Goal: Transaction & Acquisition: Download file/media

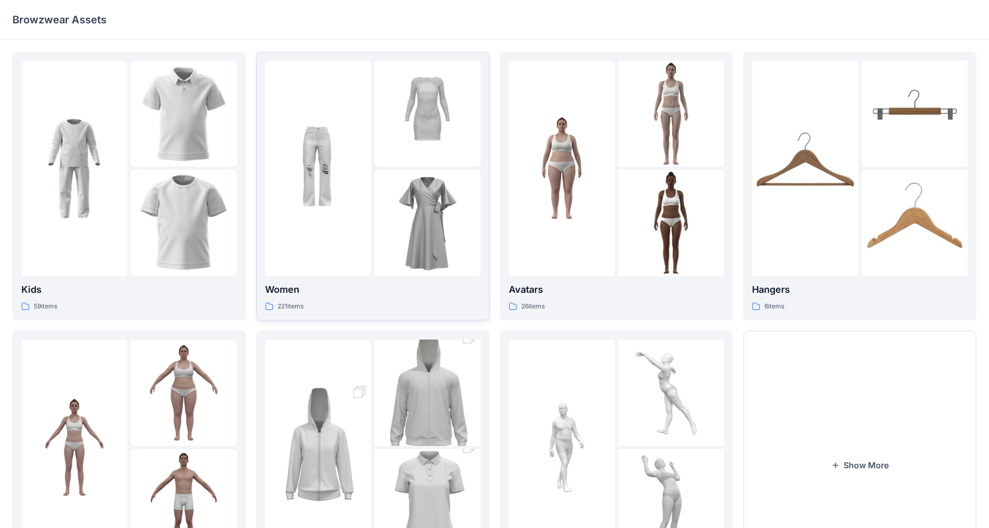
click at [395, 178] on div at bounding box center [427, 223] width 106 height 106
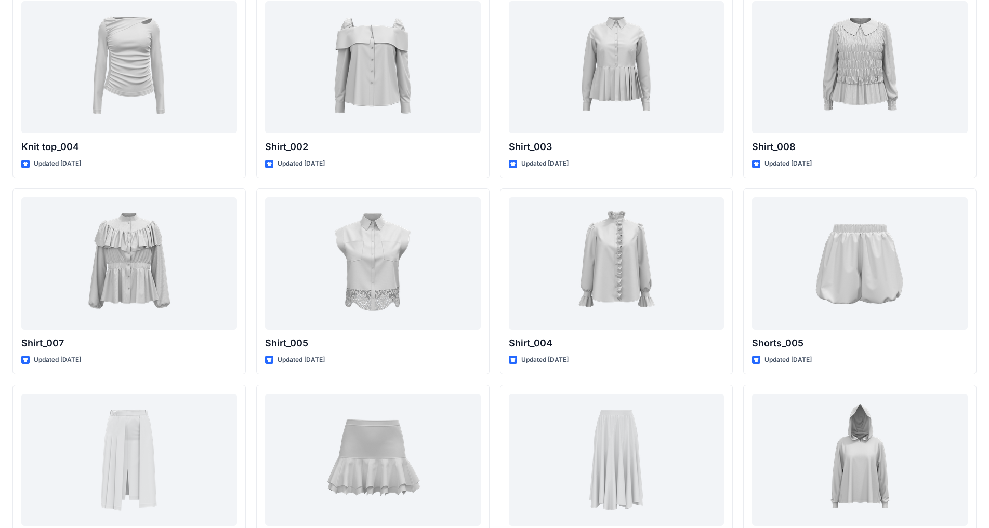
scroll to position [3894, 0]
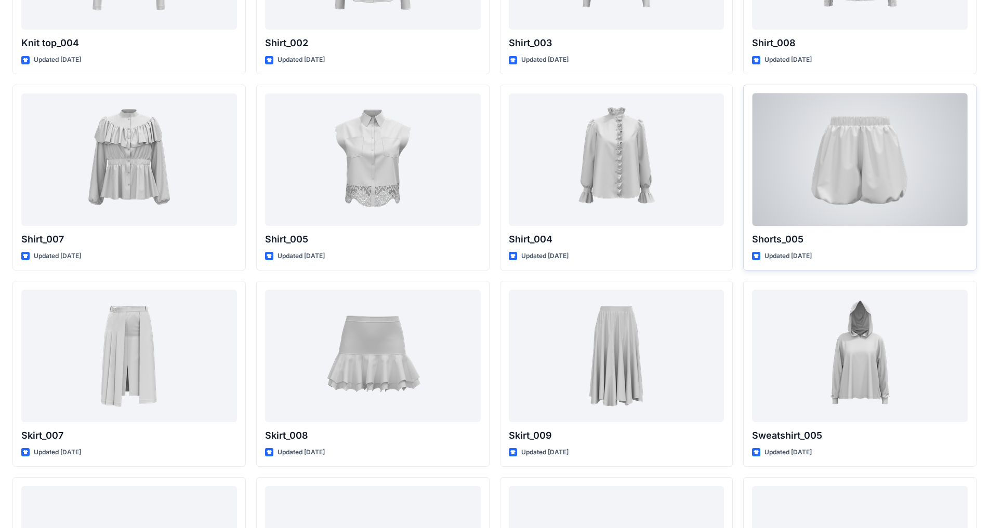
click at [898, 226] on div at bounding box center [860, 160] width 216 height 132
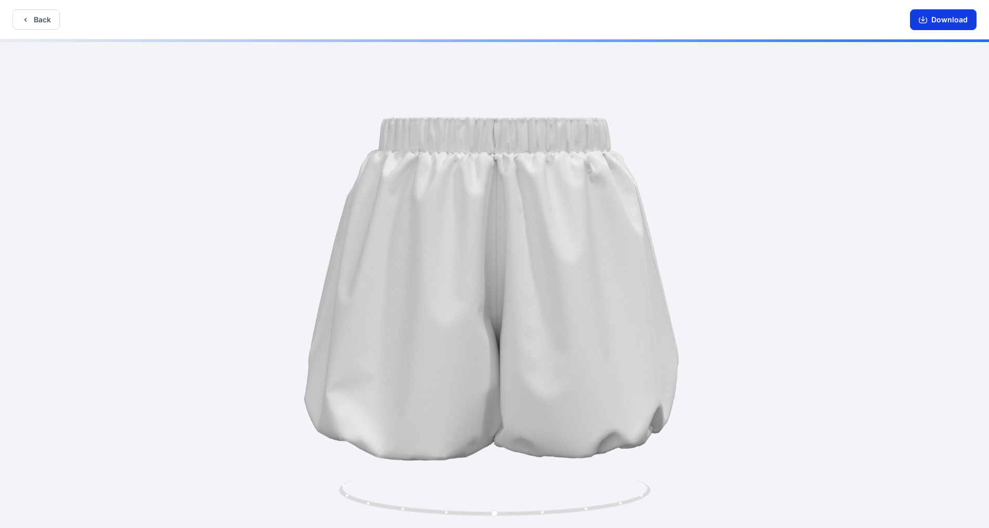
click at [922, 19] on icon "button" at bounding box center [923, 20] width 8 height 8
click at [23, 21] on icon "button" at bounding box center [25, 20] width 8 height 8
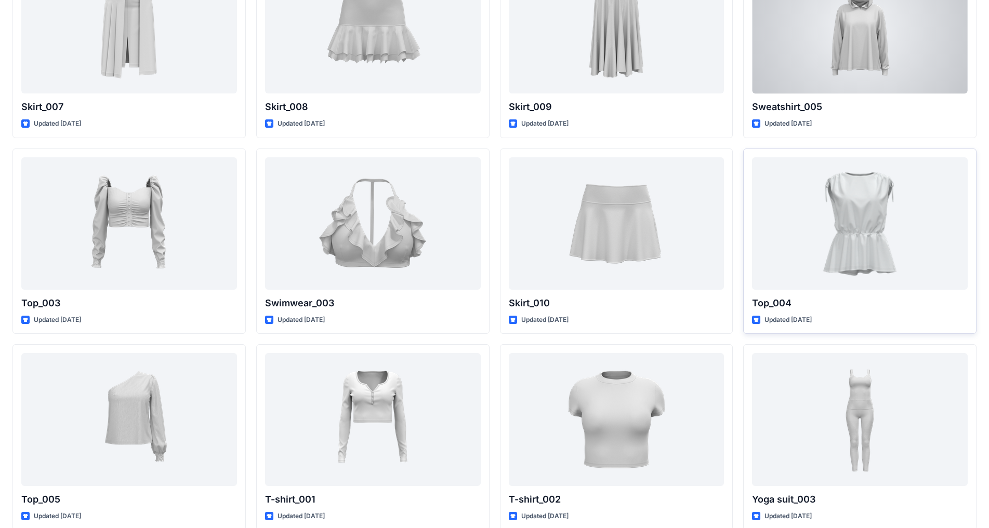
scroll to position [4275, 0]
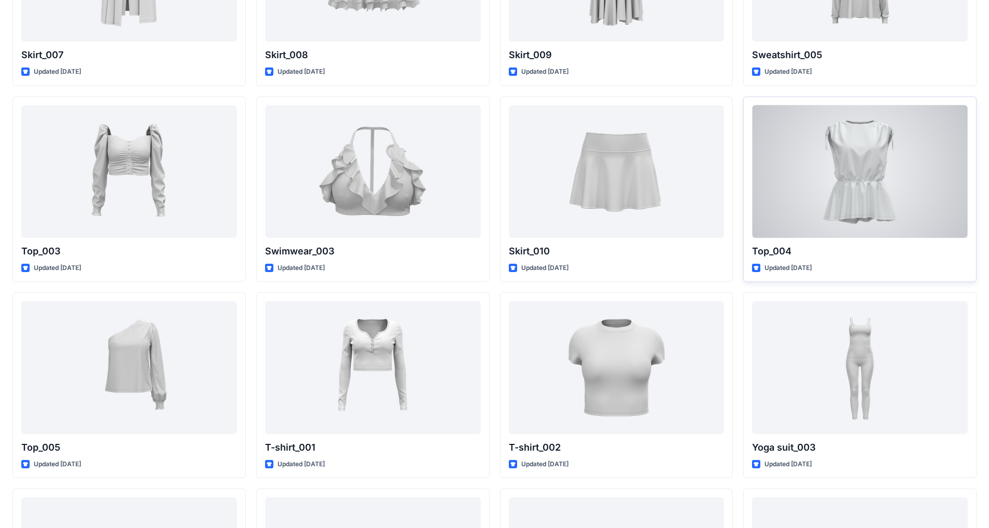
click at [878, 233] on div at bounding box center [860, 171] width 216 height 132
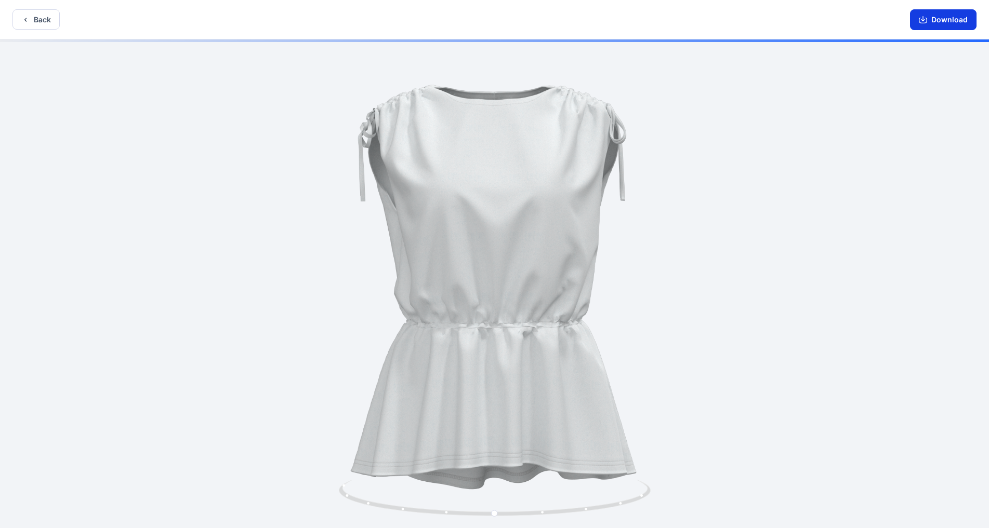
click at [920, 14] on button "Download" at bounding box center [943, 19] width 67 height 21
click at [41, 23] on button "Back" at bounding box center [35, 19] width 47 height 20
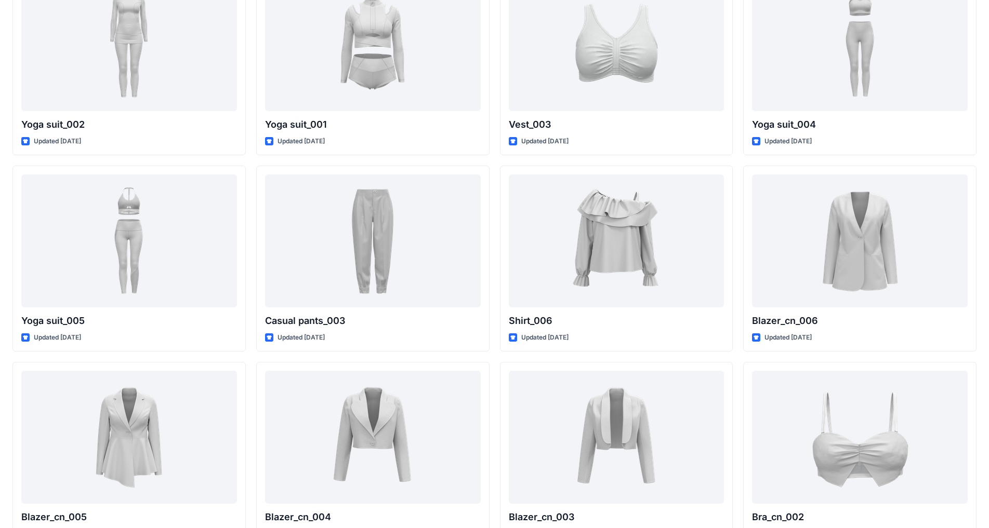
scroll to position [4846, 0]
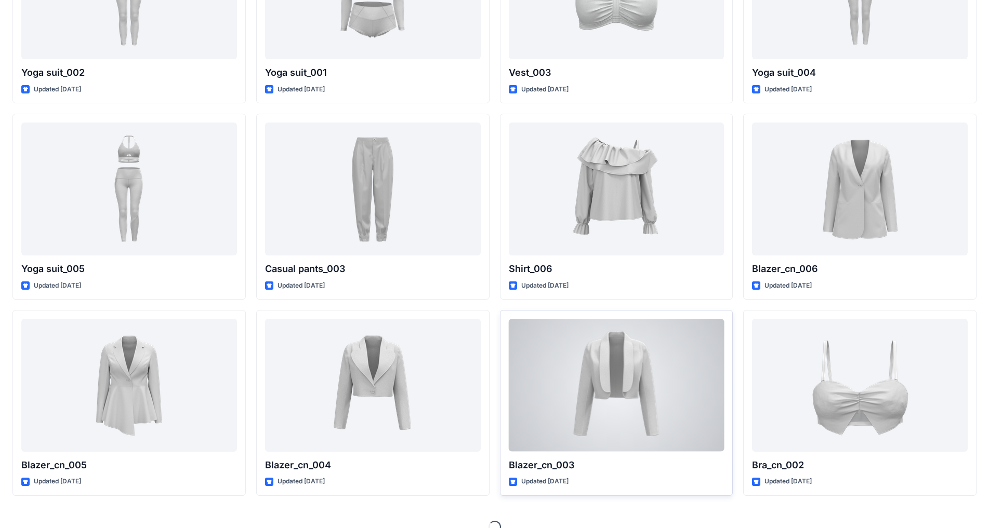
click at [636, 390] on div at bounding box center [617, 385] width 216 height 132
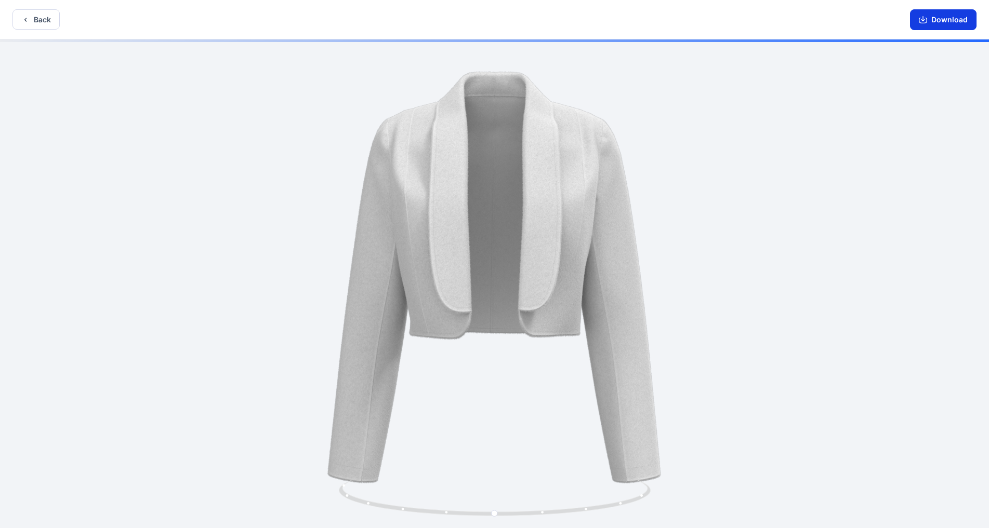
click at [959, 17] on button "Download" at bounding box center [943, 19] width 67 height 21
click at [31, 25] on button "Back" at bounding box center [35, 19] width 47 height 20
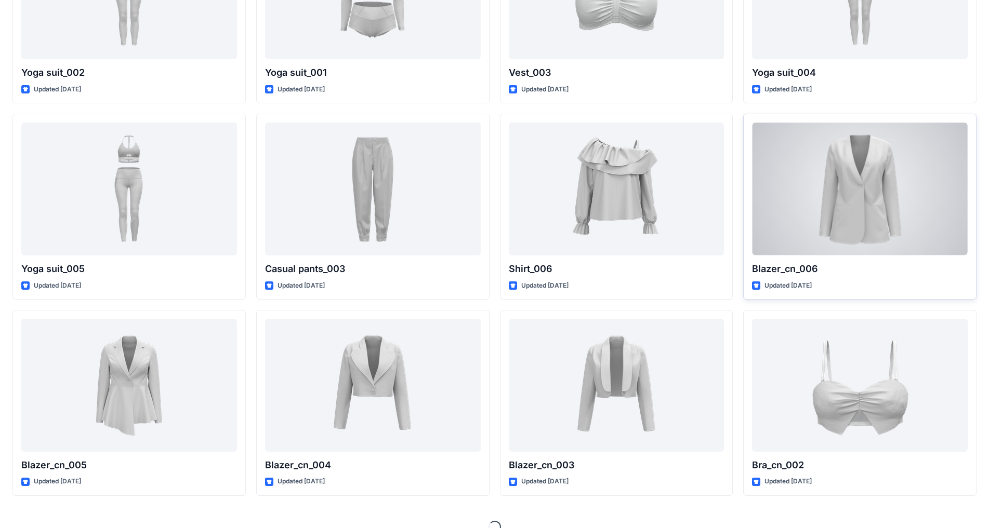
scroll to position [4864, 0]
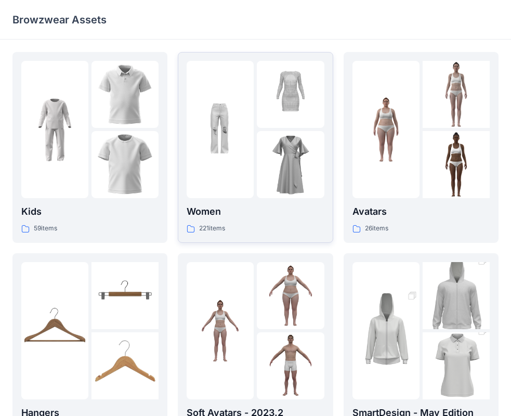
click at [270, 143] on div at bounding box center [290, 164] width 67 height 67
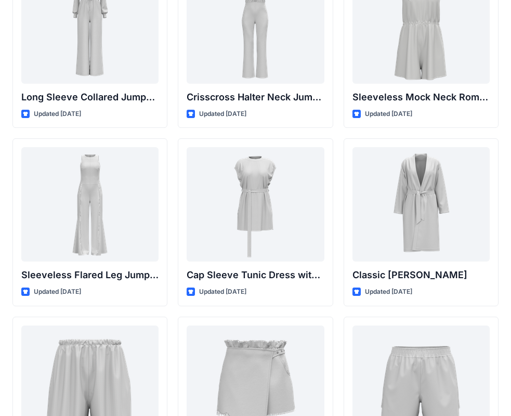
scroll to position [2331, 0]
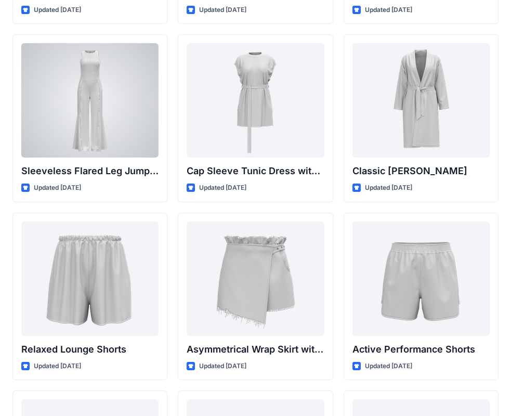
click at [119, 122] on div at bounding box center [89, 100] width 137 height 114
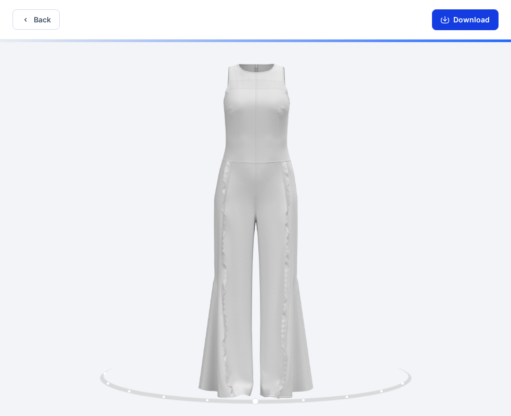
click at [456, 18] on button "Download" at bounding box center [465, 19] width 67 height 21
click at [32, 15] on button "Back" at bounding box center [35, 19] width 47 height 20
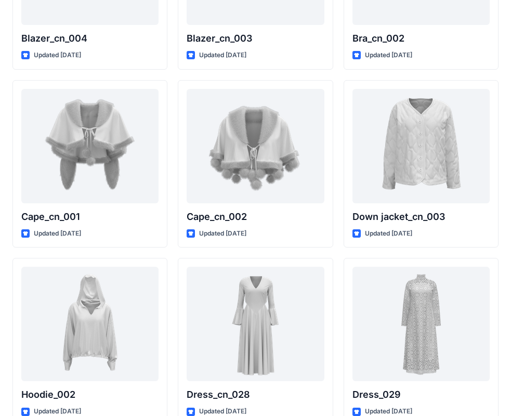
scroll to position [6431, 0]
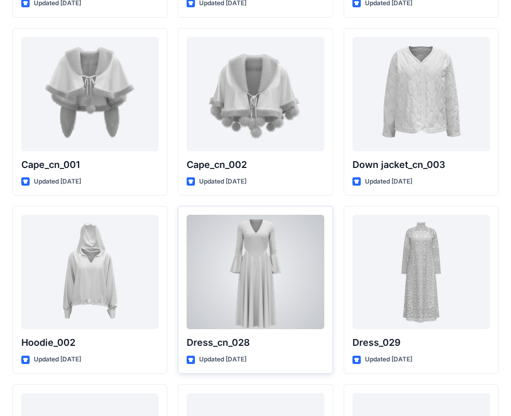
click at [259, 263] on div at bounding box center [255, 272] width 137 height 114
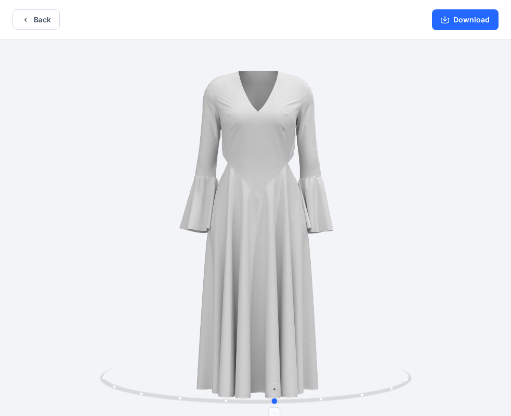
drag, startPoint x: 255, startPoint y: 402, endPoint x: 274, endPoint y: 398, distance: 20.1
click at [274, 398] on circle at bounding box center [275, 400] width 6 height 6
click at [471, 23] on button "Download" at bounding box center [465, 19] width 67 height 21
click at [44, 20] on button "Back" at bounding box center [35, 19] width 47 height 20
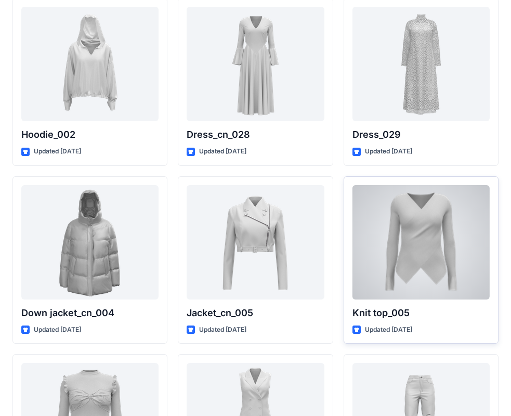
scroll to position [6691, 0]
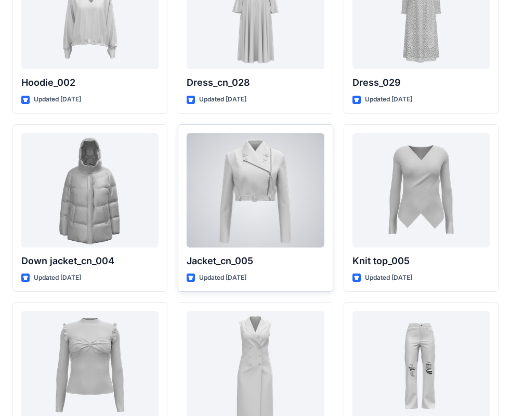
click at [288, 215] on div at bounding box center [255, 190] width 137 height 114
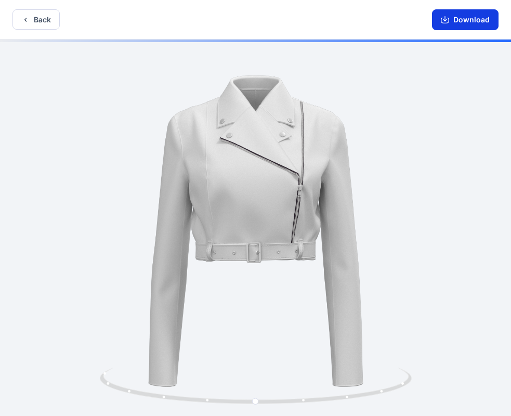
click at [468, 24] on button "Download" at bounding box center [465, 19] width 67 height 21
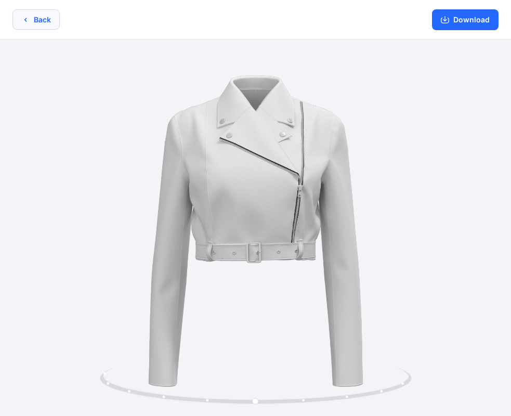
click at [42, 22] on button "Back" at bounding box center [35, 19] width 47 height 20
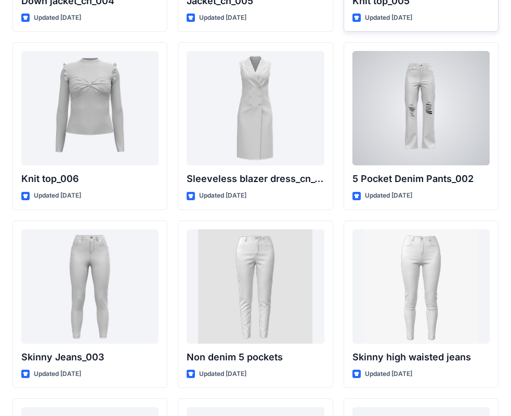
scroll to position [6847, 0]
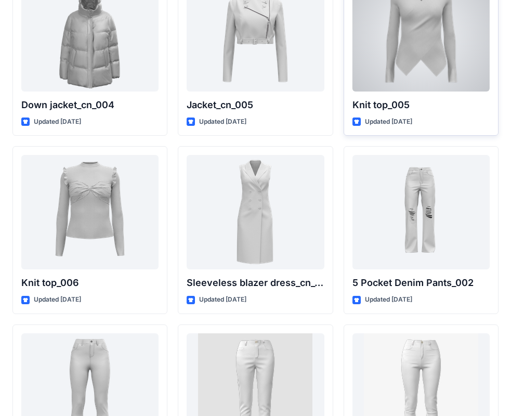
click at [445, 123] on div "Updated [DATE]" at bounding box center [420, 121] width 137 height 11
click at [442, 78] on div at bounding box center [420, 34] width 137 height 114
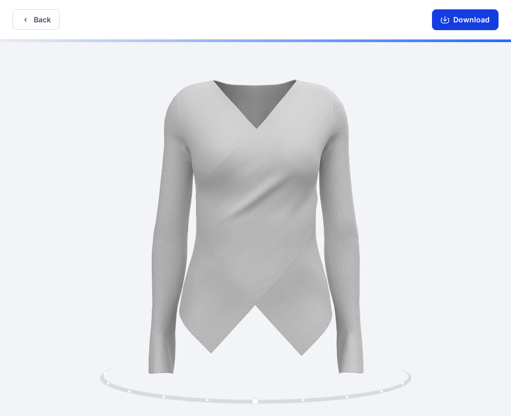
click at [478, 24] on button "Download" at bounding box center [465, 19] width 67 height 21
